Goal: Task Accomplishment & Management: Use online tool/utility

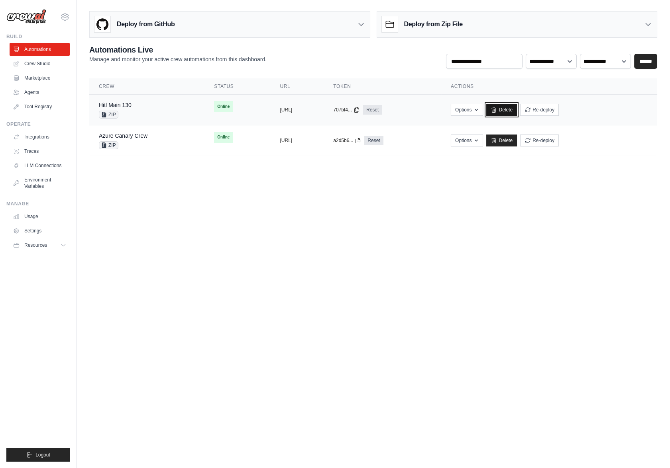
click at [517, 107] on link "Delete" at bounding box center [501, 110] width 31 height 12
click at [147, 109] on div "Hitl Main 130 ZIP" at bounding box center [147, 110] width 96 height 18
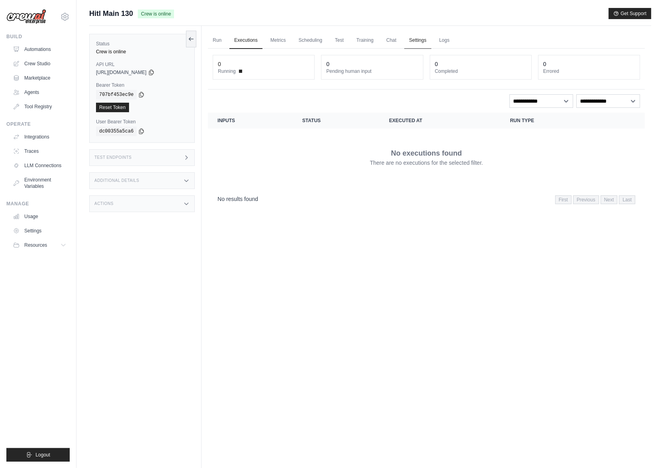
click at [429, 37] on link "Settings" at bounding box center [417, 40] width 27 height 17
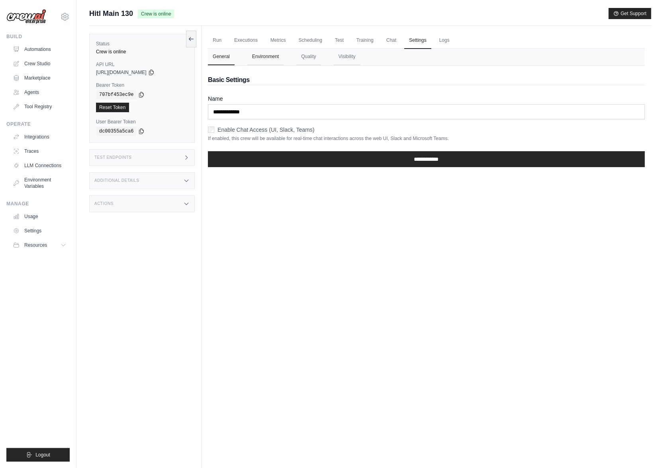
click at [266, 58] on button "Environment" at bounding box center [265, 57] width 36 height 17
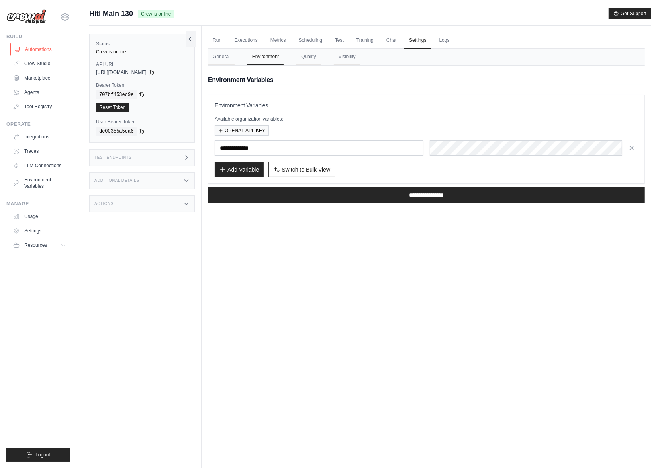
click at [34, 53] on link "Automations" at bounding box center [40, 49] width 60 height 13
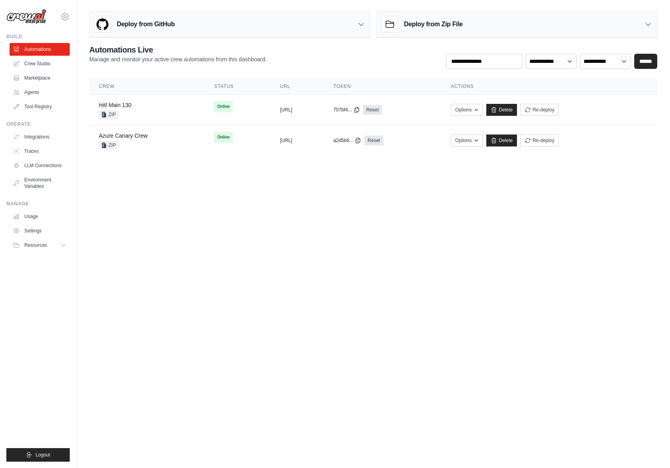
click at [222, 22] on div "Deploy from GitHub" at bounding box center [230, 25] width 280 height 26
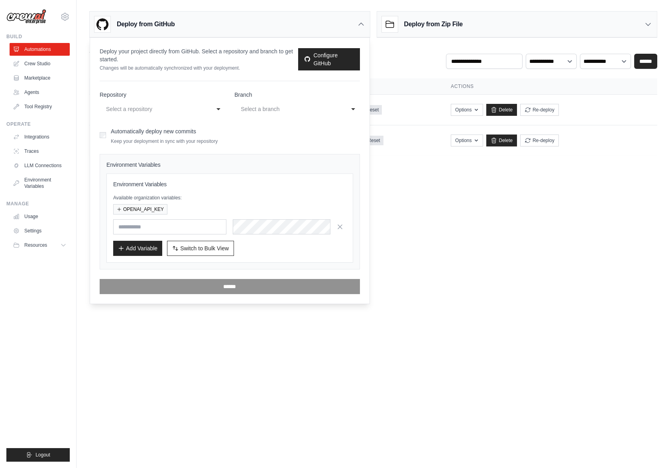
click at [182, 109] on div "Select a repository" at bounding box center [154, 109] width 96 height 10
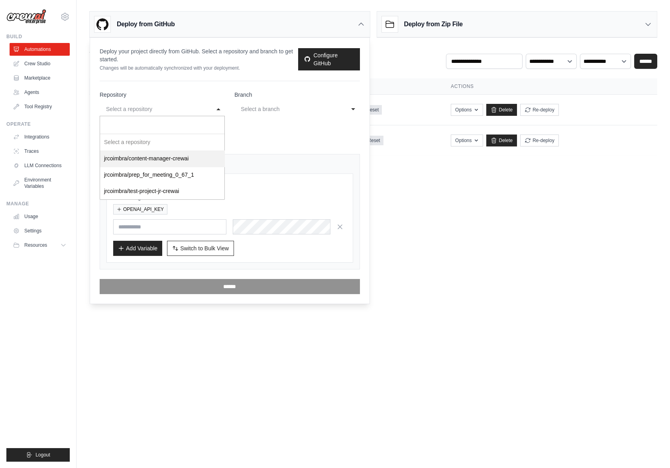
click at [496, 227] on body "joao.coimbra@crewai.com Organization from gui@crewai.com JR Org ✓ Settings Buil…" at bounding box center [335, 234] width 670 height 468
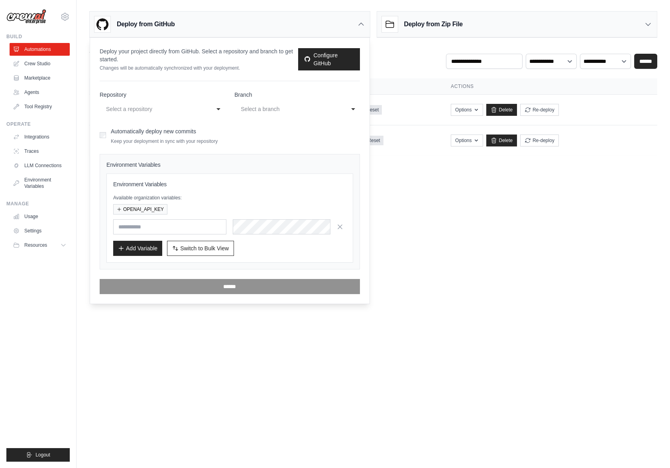
click at [483, 27] on div "Deploy from Zip File" at bounding box center [517, 25] width 280 height 26
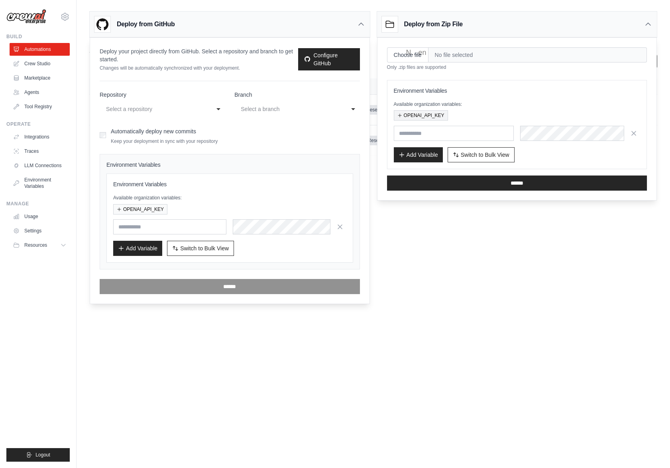
click at [439, 115] on button "OPENAI_API_KEY" at bounding box center [421, 115] width 54 height 10
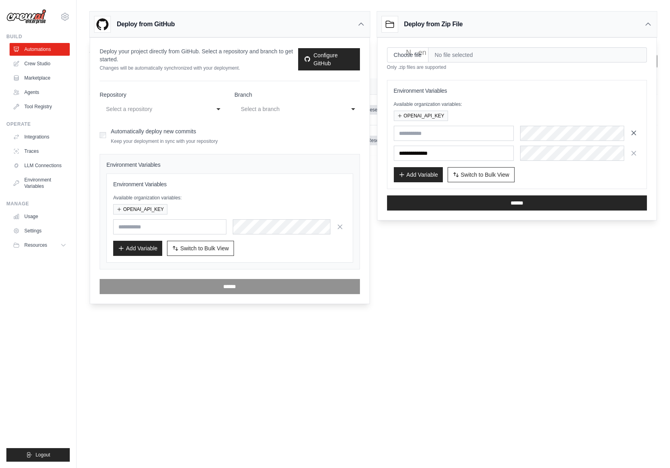
click at [633, 133] on icon "button" at bounding box center [633, 133] width 4 height 4
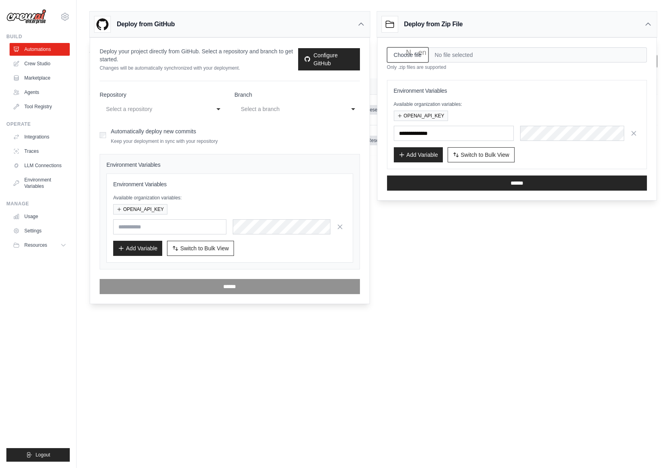
click at [419, 51] on input "Choose file" at bounding box center [407, 54] width 41 height 15
type input "**********"
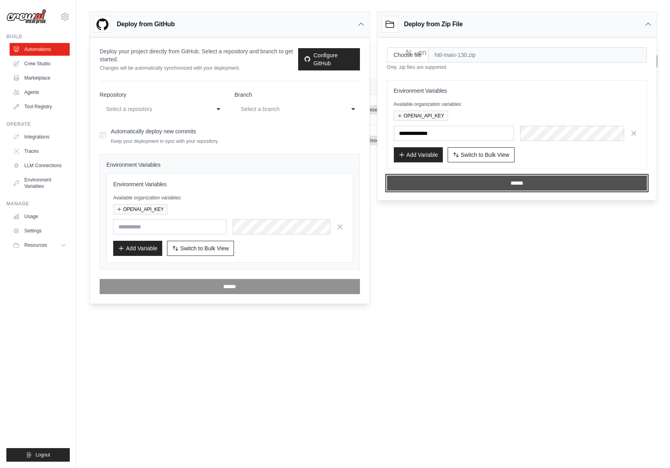
click at [520, 182] on input "******" at bounding box center [517, 183] width 260 height 15
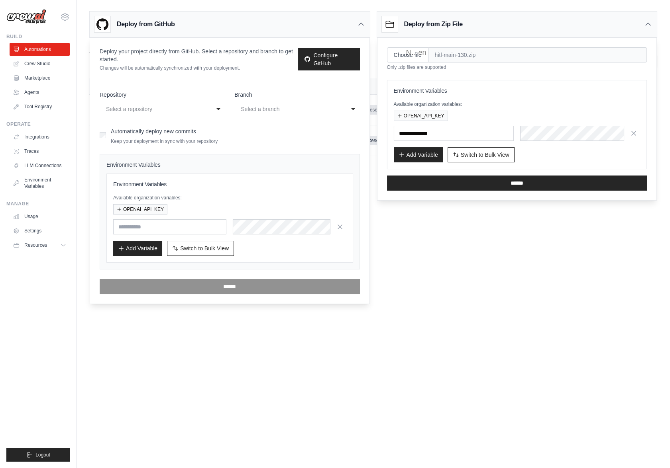
click at [509, 288] on body "joao.coimbra@crewai.com Organization from gui@crewai.com JR Org ✓ Settings Buil…" at bounding box center [335, 234] width 670 height 468
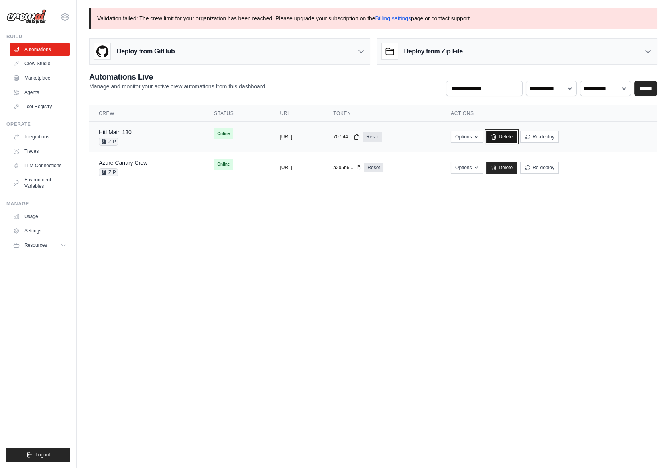
click at [517, 139] on link "Delete" at bounding box center [501, 137] width 31 height 12
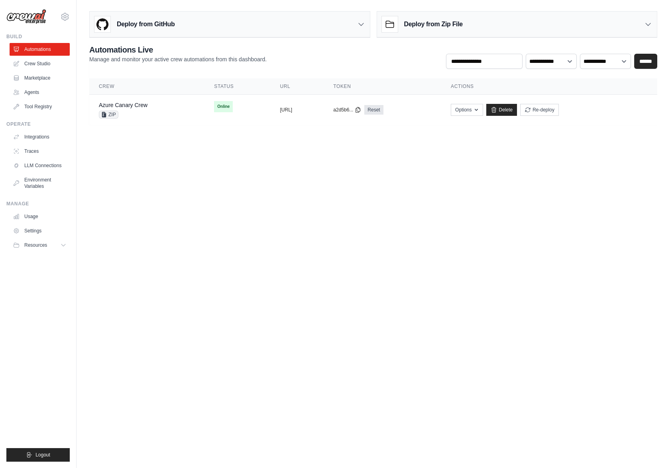
click at [392, 223] on body "[EMAIL_ADDRESS][DOMAIN_NAME] Organization from [EMAIL_ADDRESS][DOMAIN_NAME] JR …" at bounding box center [335, 234] width 670 height 468
click at [485, 29] on div "Deploy from Zip File" at bounding box center [517, 25] width 280 height 26
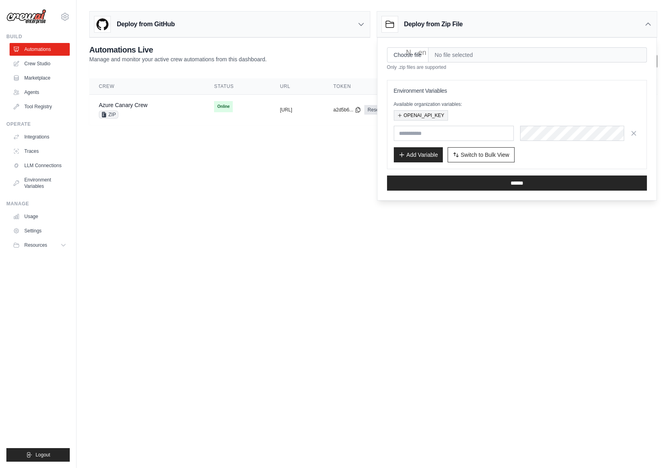
click at [406, 112] on button "OPENAI_API_KEY" at bounding box center [421, 115] width 54 height 10
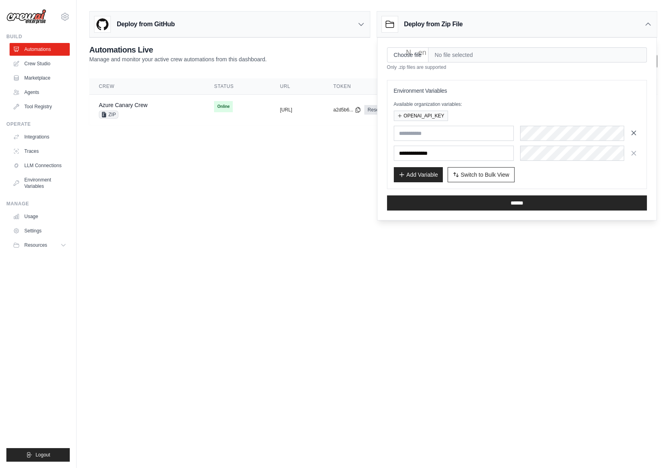
click at [635, 133] on icon "button" at bounding box center [633, 133] width 8 height 8
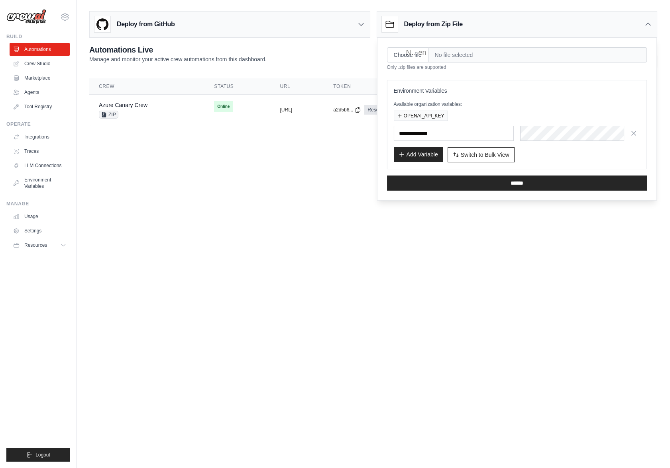
click at [431, 154] on button "Add Variable" at bounding box center [418, 154] width 49 height 15
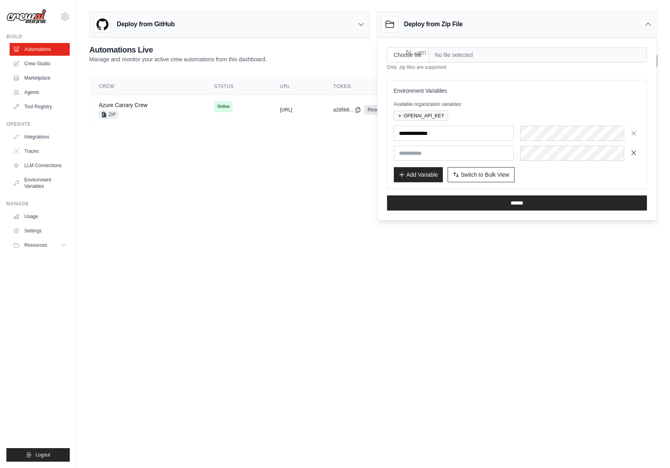
click at [636, 156] on icon "button" at bounding box center [633, 153] width 8 height 8
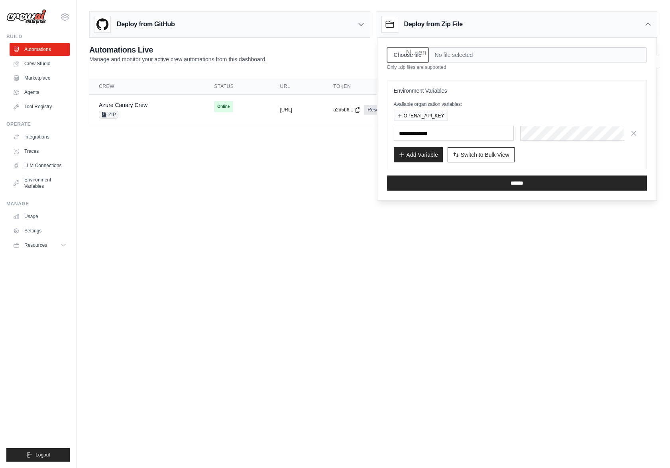
click at [417, 58] on input "Choose file" at bounding box center [407, 54] width 41 height 15
type input "**********"
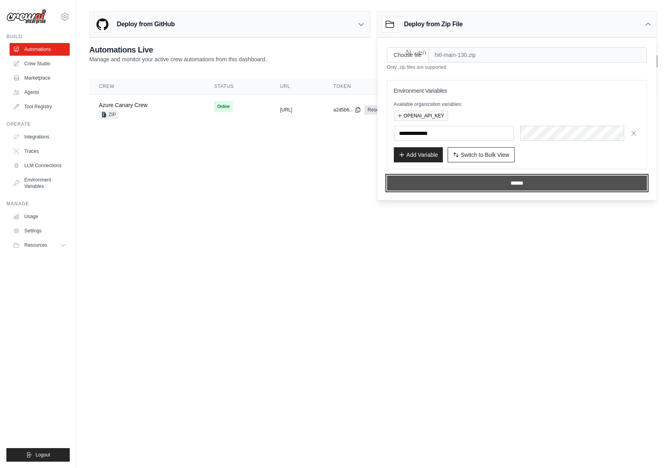
click at [492, 186] on input "******" at bounding box center [517, 183] width 260 height 15
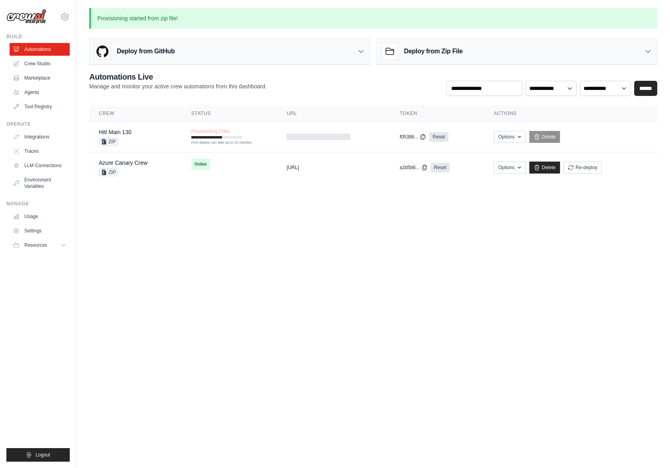
click at [270, 224] on body "joao.coimbra@crewai.com Organization from gui@crewai.com JR Org ✓ Settings Buil…" at bounding box center [335, 234] width 670 height 468
click at [317, 86] on div "**********" at bounding box center [373, 83] width 568 height 25
click at [253, 236] on body "joao.coimbra@crewai.com Organization from gui@crewai.com JR Org ✓ Settings Buil…" at bounding box center [335, 234] width 670 height 468
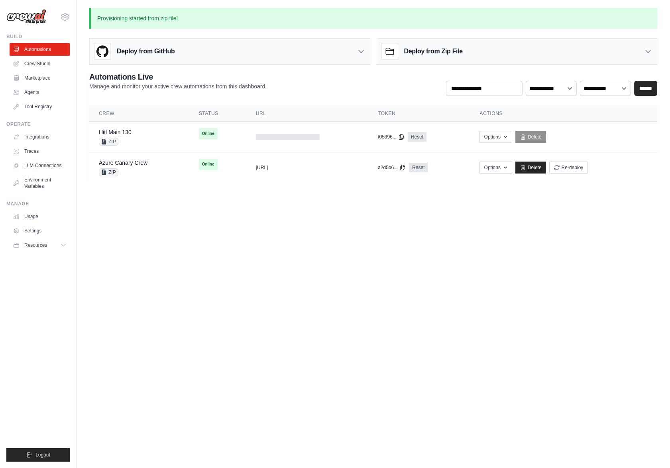
click at [329, 266] on body "joao.coimbra@crewai.com Organization from gui@crewai.com JR Org ✓ Settings Buil…" at bounding box center [335, 234] width 670 height 468
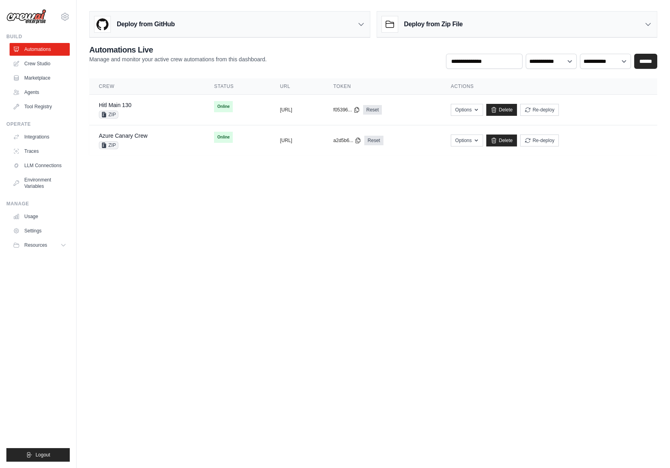
click at [256, 233] on body "[EMAIL_ADDRESS][DOMAIN_NAME] Organization from [EMAIL_ADDRESS][DOMAIN_NAME] JR …" at bounding box center [335, 234] width 670 height 468
